Goal: Transaction & Acquisition: Purchase product/service

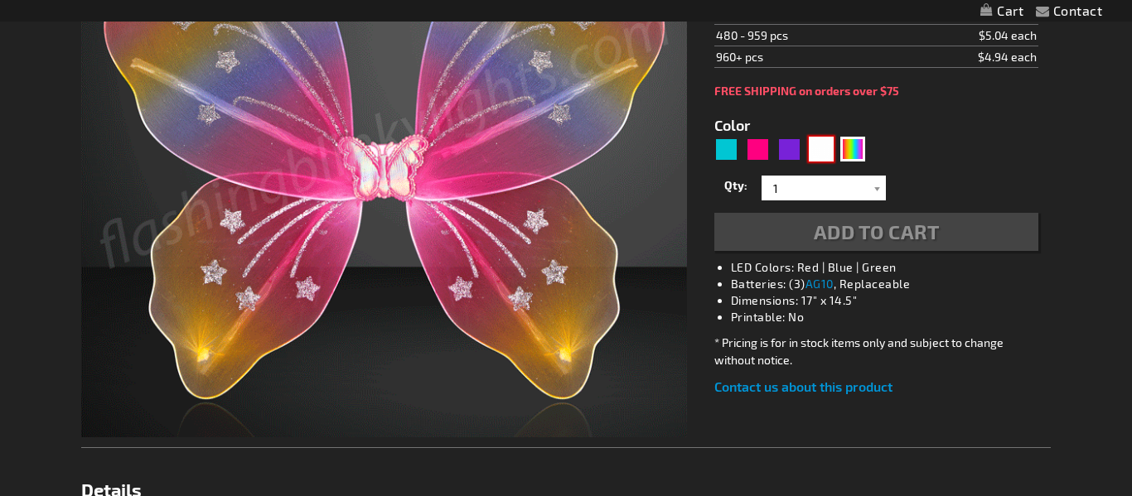
click at [815, 158] on div "White" at bounding box center [821, 149] width 25 height 25
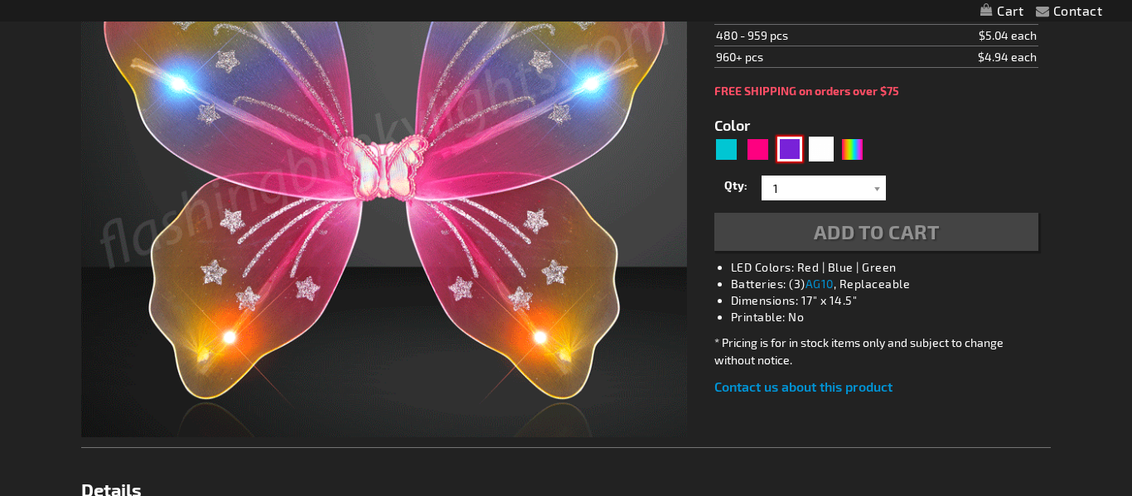
click at [783, 147] on div "Purple" at bounding box center [789, 149] width 25 height 25
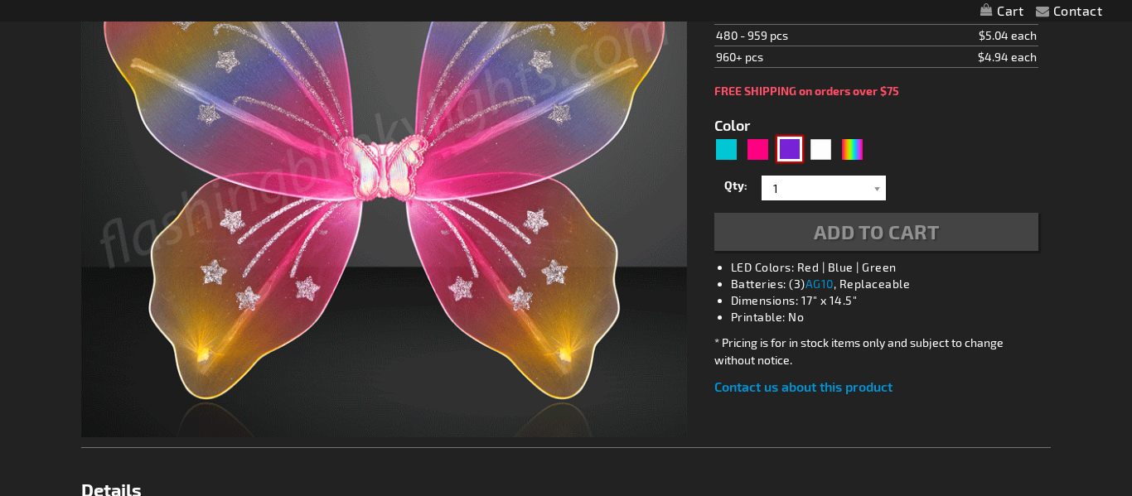
type input "5640"
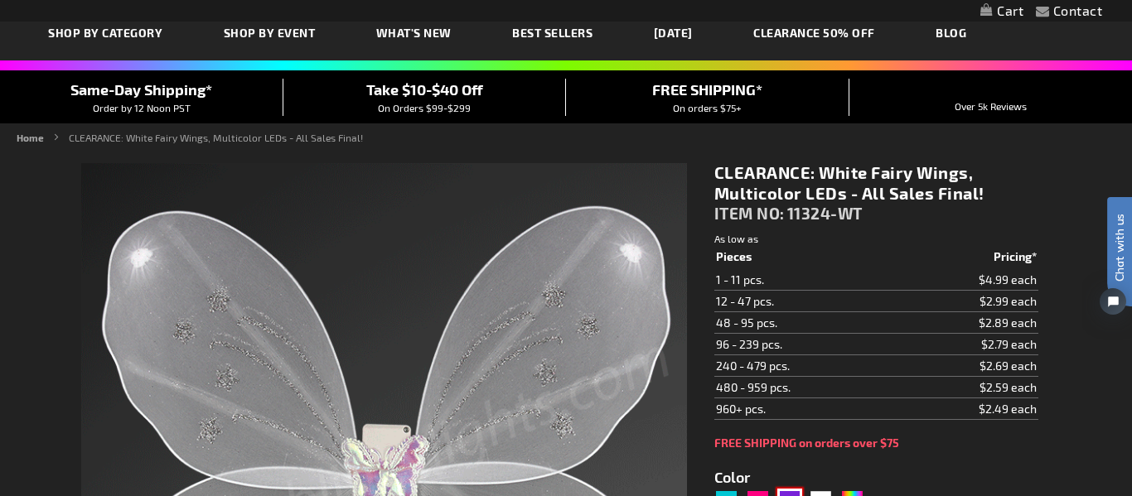
type input "Customize - CLEARANCE: White Fairy Wings, Multicolor LEDs - All Sales Final! - …"
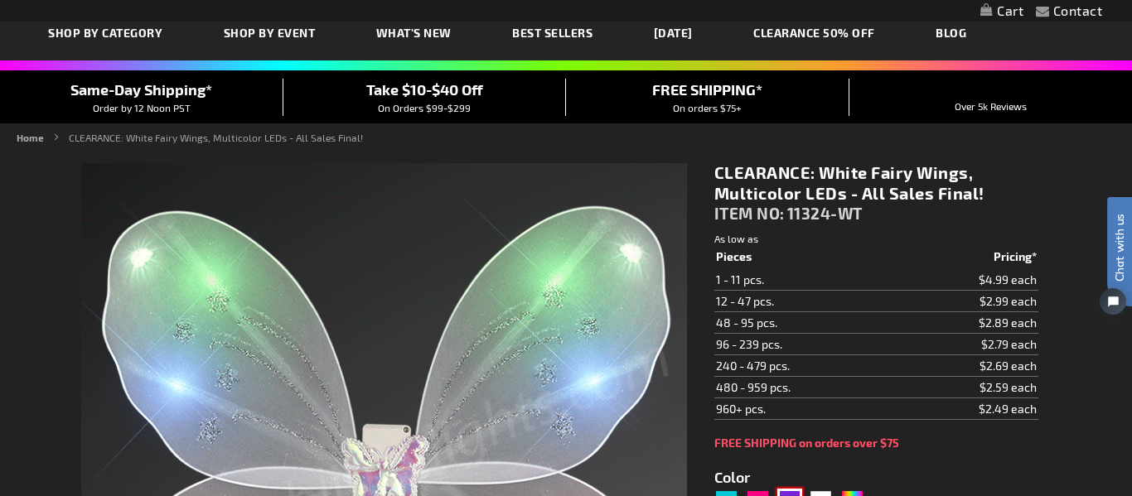
type input "11324-WT"
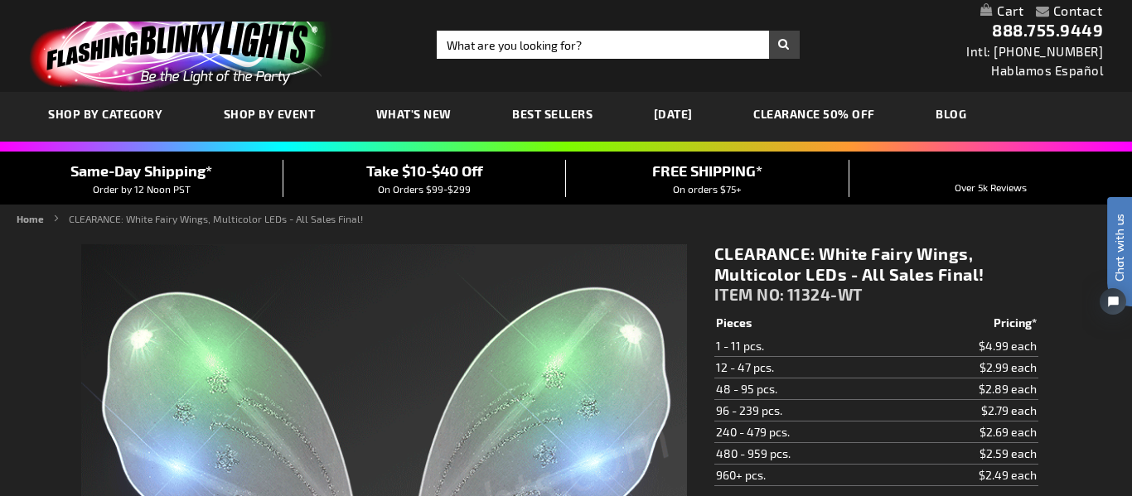
select select
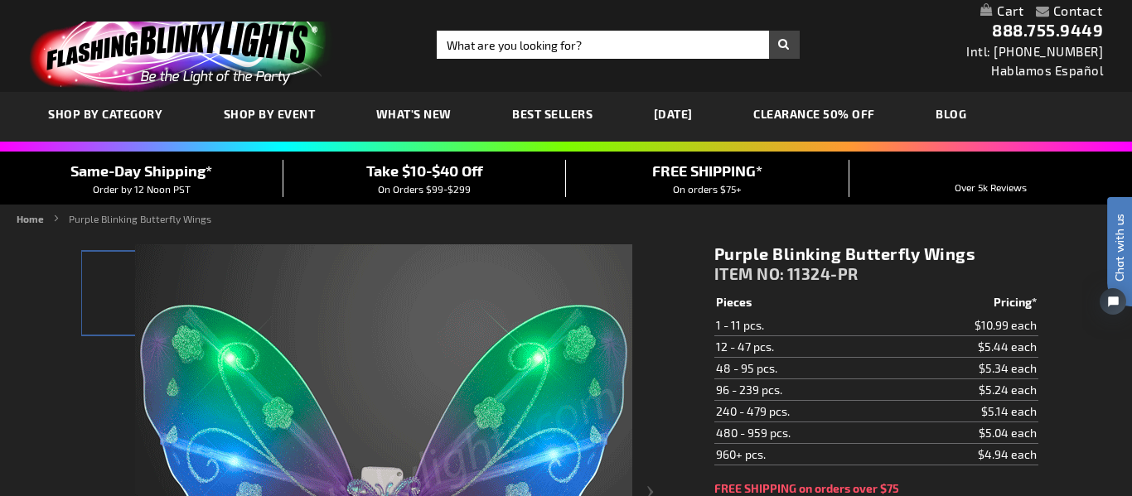
type input "11324-PR"
type input "Customize - Purple Blinking Butterfly Wings - ITEM NO: 11324-PR"
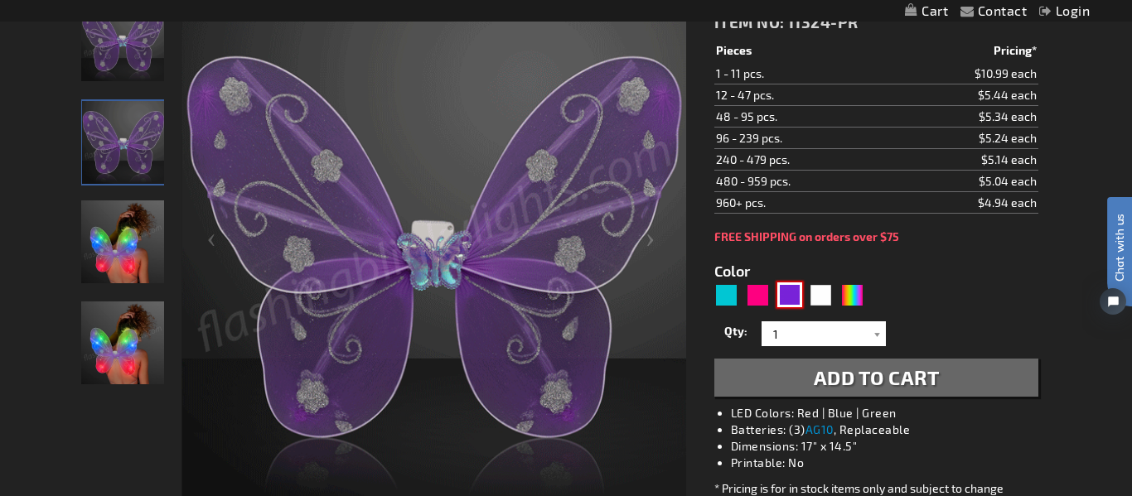
scroll to position [215, 0]
